Goal: Use online tool/utility: Utilize a website feature to perform a specific function

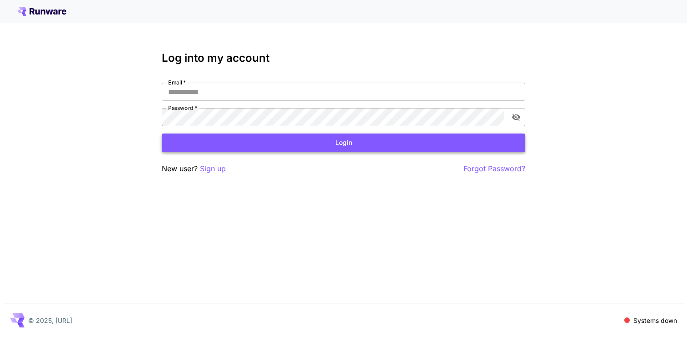
type input "**********"
click at [235, 143] on button "Login" at bounding box center [343, 143] width 363 height 19
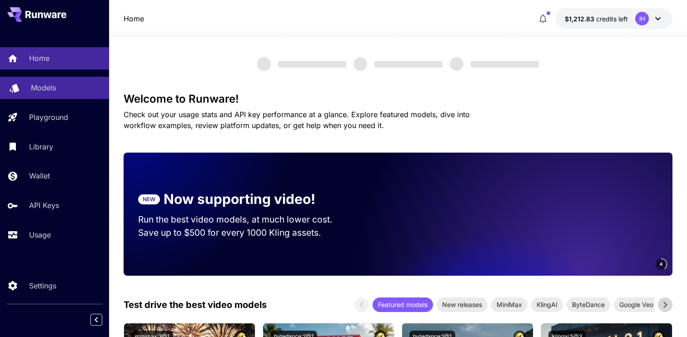
click at [45, 88] on p "Models" at bounding box center [43, 87] width 25 height 11
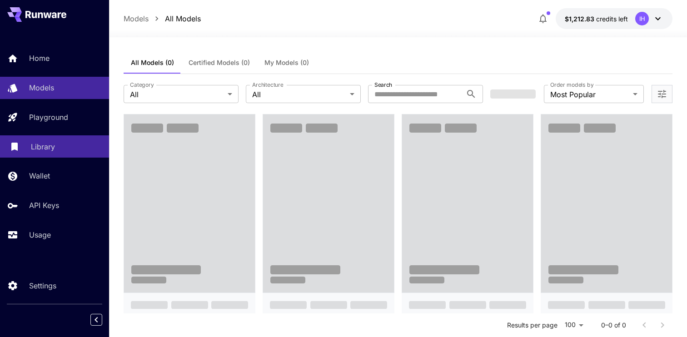
click at [47, 148] on p "Library" at bounding box center [43, 146] width 24 height 11
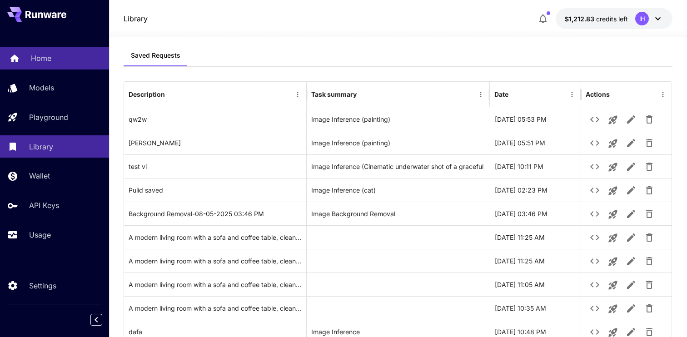
click at [44, 59] on p "Home" at bounding box center [41, 58] width 20 height 11
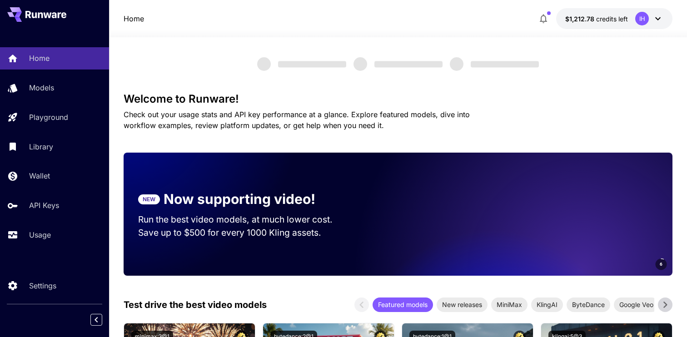
scroll to position [188, 0]
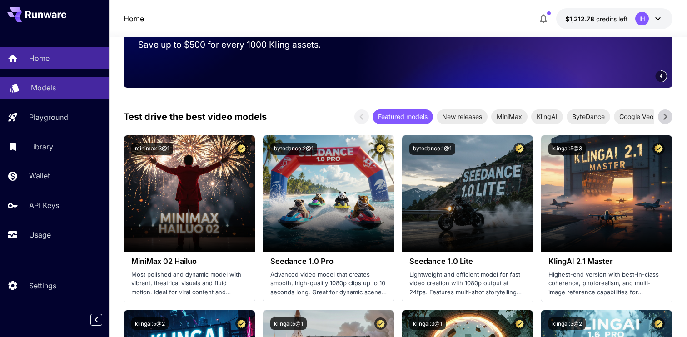
click at [52, 94] on link "Models" at bounding box center [54, 88] width 109 height 22
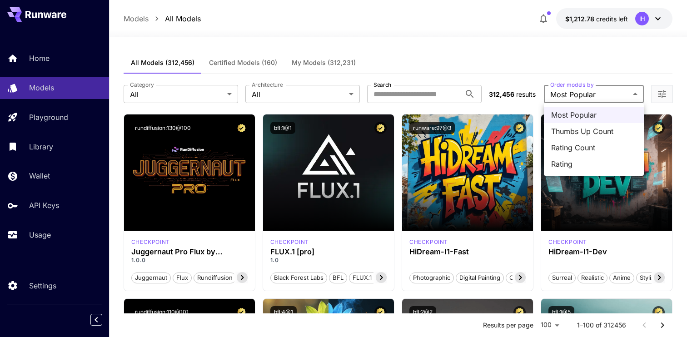
click at [587, 68] on div at bounding box center [343, 168] width 687 height 337
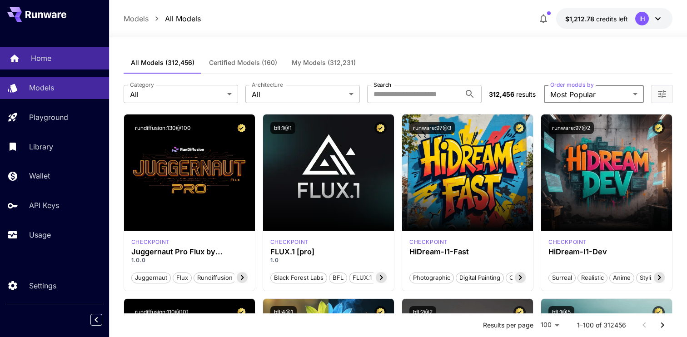
click at [49, 59] on p "Home" at bounding box center [41, 58] width 20 height 11
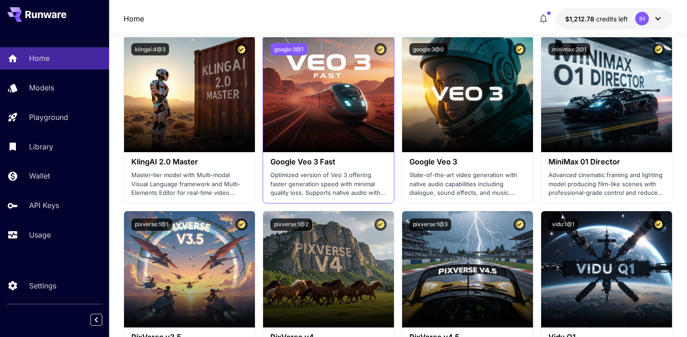
scroll to position [646, 0]
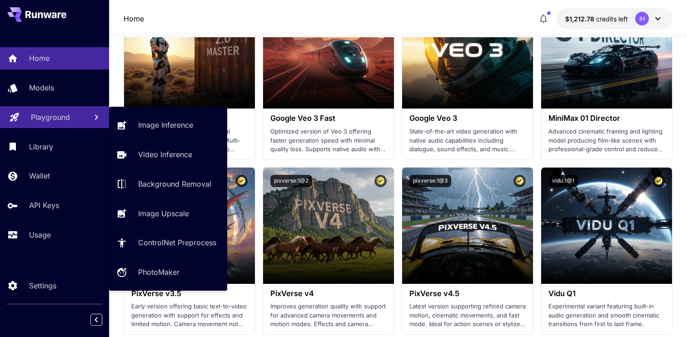
click at [52, 125] on link "Playground" at bounding box center [54, 117] width 109 height 22
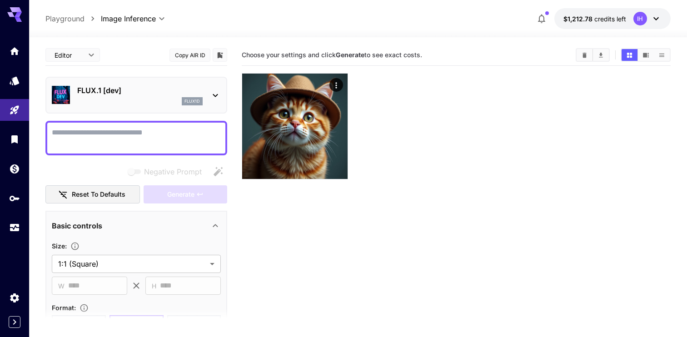
click at [202, 81] on div "FLUX.1 [dev] flux1d" at bounding box center [136, 95] width 169 height 28
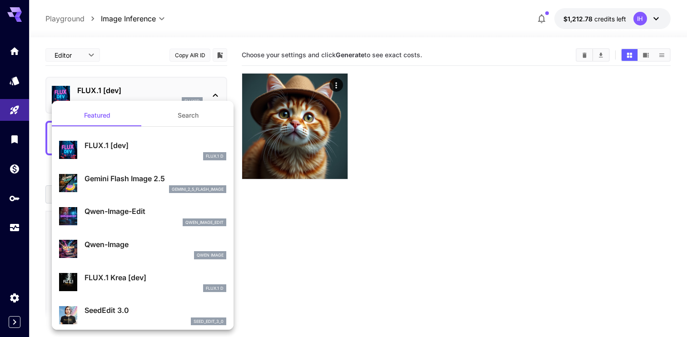
click at [169, 179] on p "Gemini Flash Image 2.5" at bounding box center [156, 178] width 142 height 11
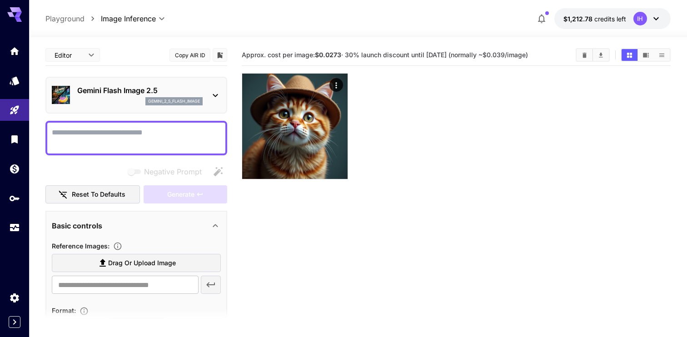
click at [162, 134] on textarea "Negative Prompt" at bounding box center [136, 138] width 169 height 22
click at [198, 188] on button "Generate" at bounding box center [186, 194] width 84 height 19
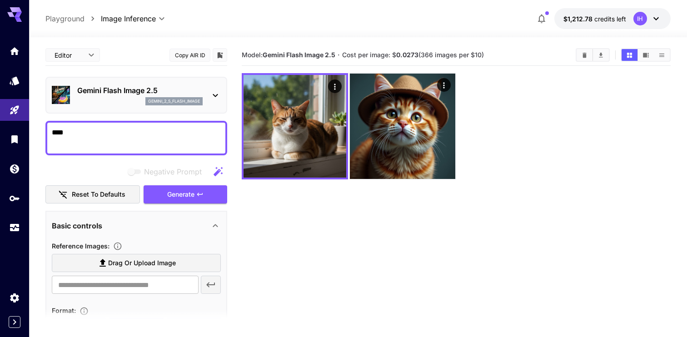
click at [131, 139] on textarea "***" at bounding box center [136, 138] width 169 height 22
type textarea "**********"
click at [188, 197] on span "Generate" at bounding box center [180, 194] width 27 height 11
